Goal: Information Seeking & Learning: Compare options

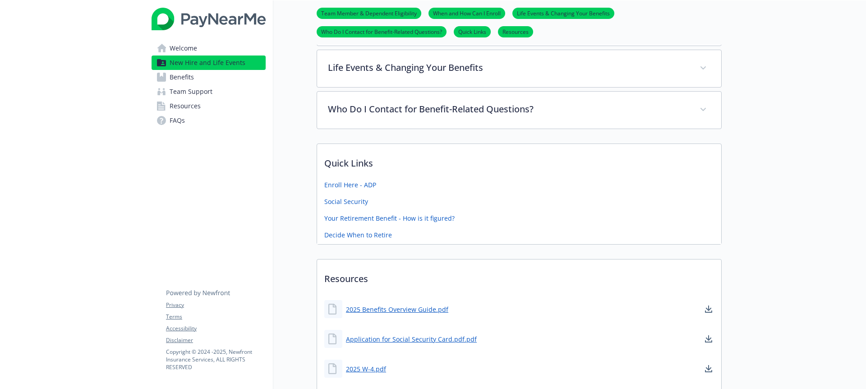
scroll to position [210, 0]
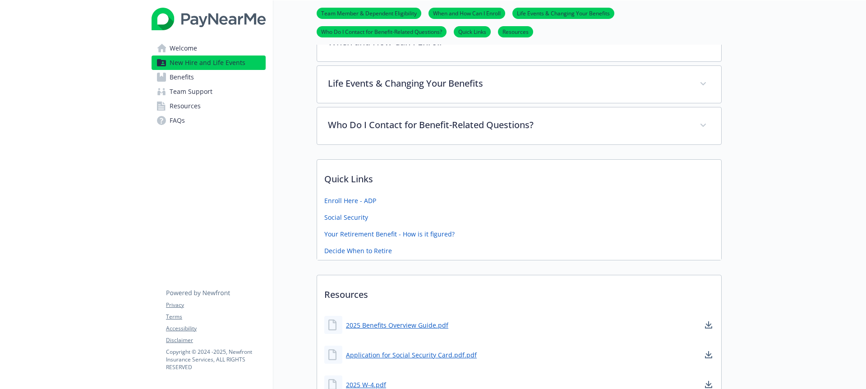
click at [184, 76] on span "Benefits" at bounding box center [182, 77] width 24 height 14
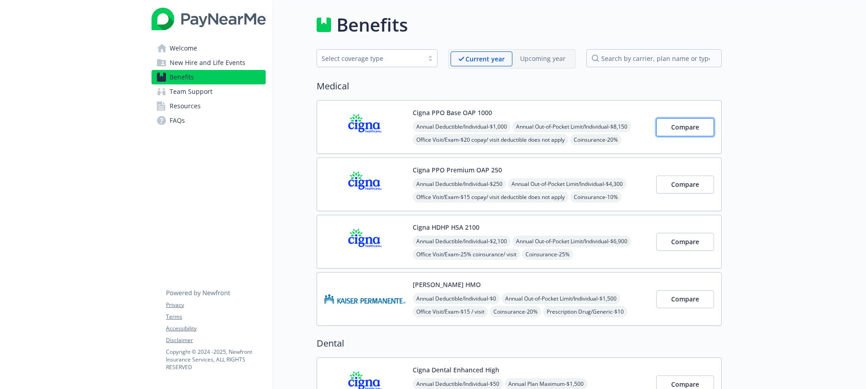
click at [671, 124] on span "Compare" at bounding box center [685, 127] width 28 height 9
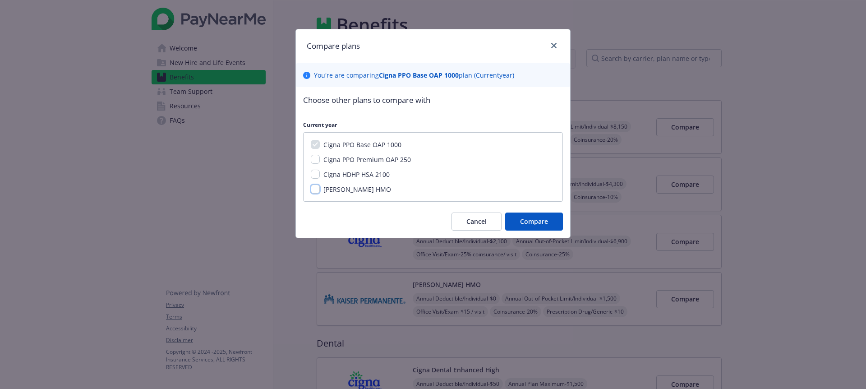
click at [314, 191] on input "[PERSON_NAME] HMO" at bounding box center [315, 188] width 9 height 9
checkbox input "true"
click at [515, 219] on button "Compare" at bounding box center [534, 221] width 58 height 18
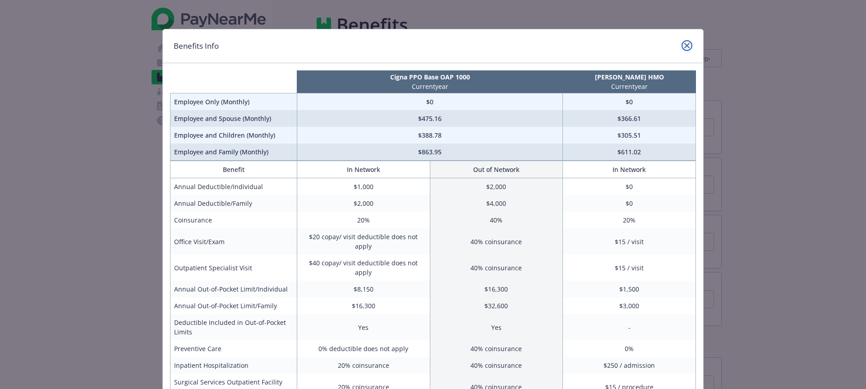
click at [686, 46] on icon "close" at bounding box center [686, 45] width 5 height 5
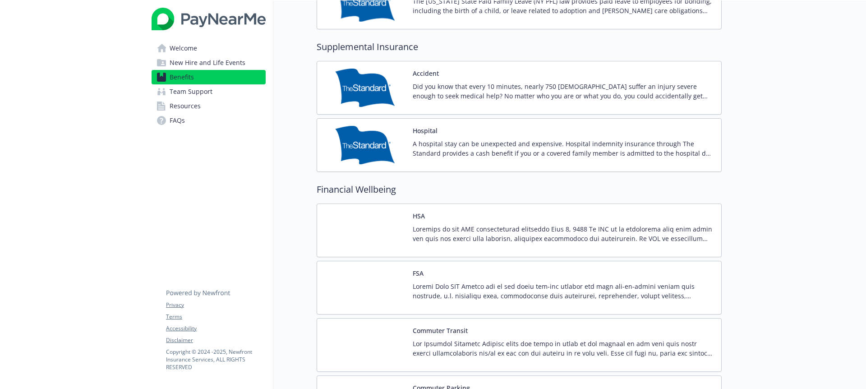
scroll to position [1216, 0]
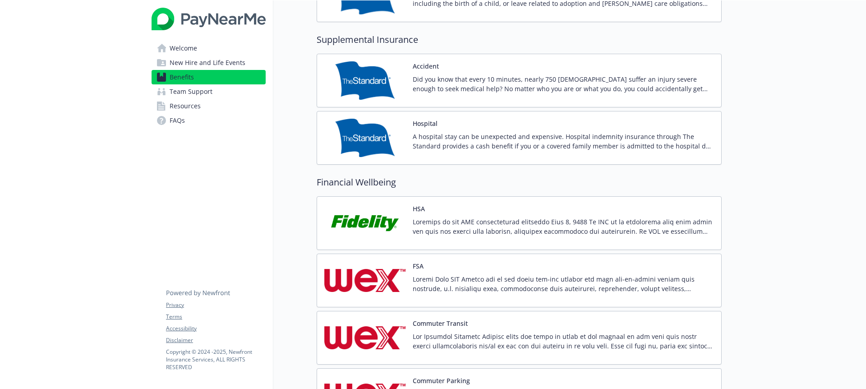
click at [430, 142] on p "A hospital stay can be unexpected and expensive. Hospital indemnity insurance t…" at bounding box center [563, 141] width 301 height 19
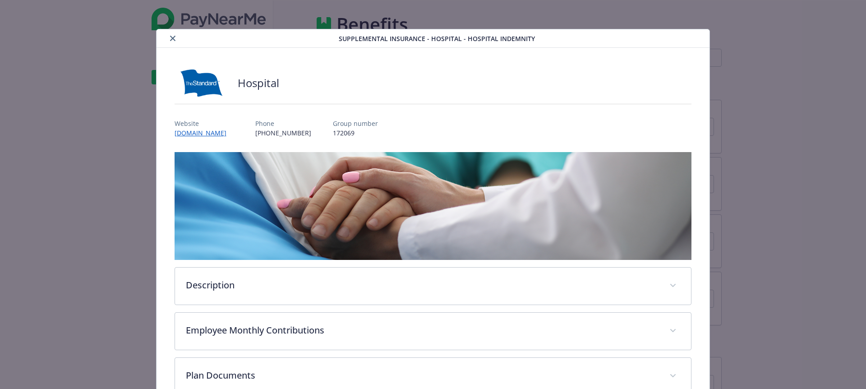
scroll to position [1216, 0]
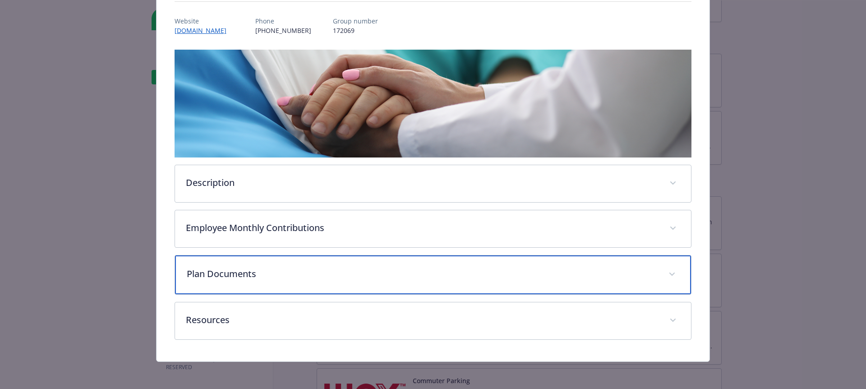
click at [290, 267] on p "Plan Documents" at bounding box center [422, 274] width 471 height 14
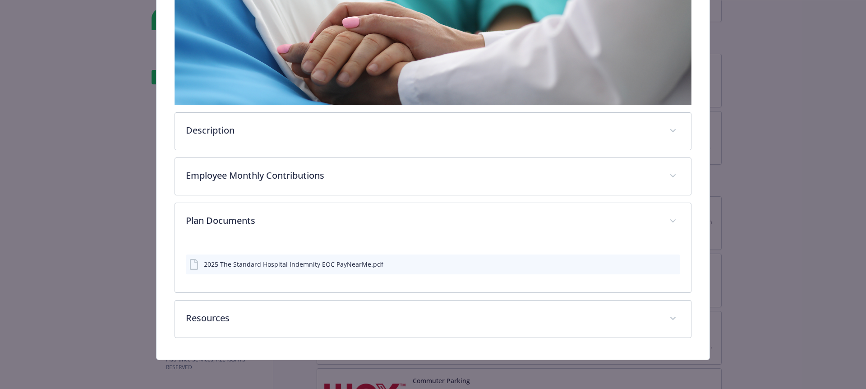
click at [294, 266] on div "2025 The Standard Hospital Indemnity EOC PayNearMe.pdf" at bounding box center [293, 263] width 179 height 9
click at [672, 264] on icon "preview file" at bounding box center [671, 263] width 8 height 6
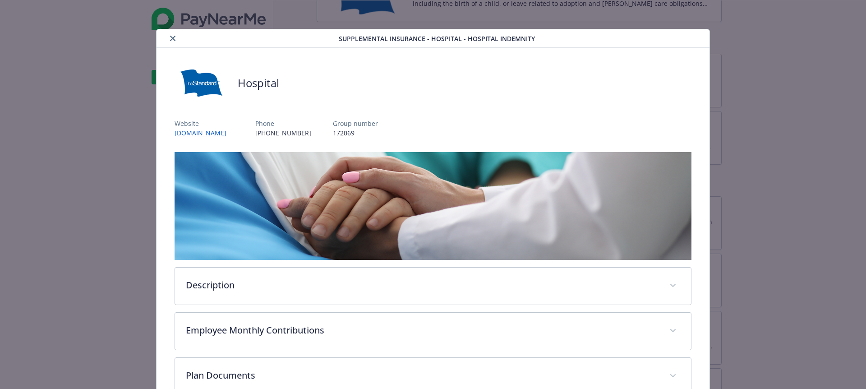
click at [171, 37] on icon "close" at bounding box center [172, 38] width 5 height 5
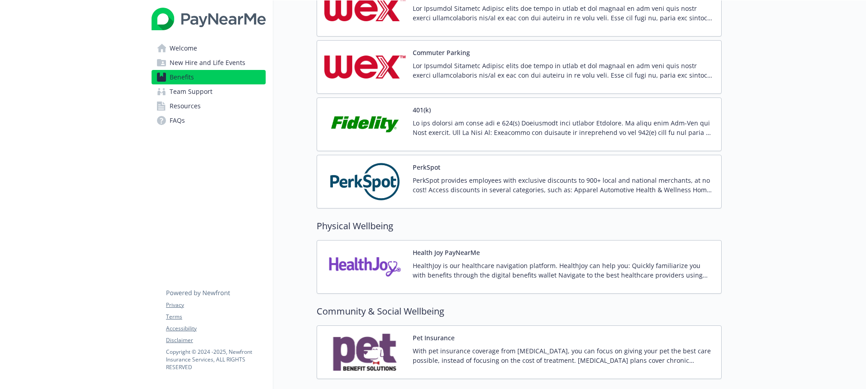
scroll to position [1530, 0]
